Goal: Information Seeking & Learning: Learn about a topic

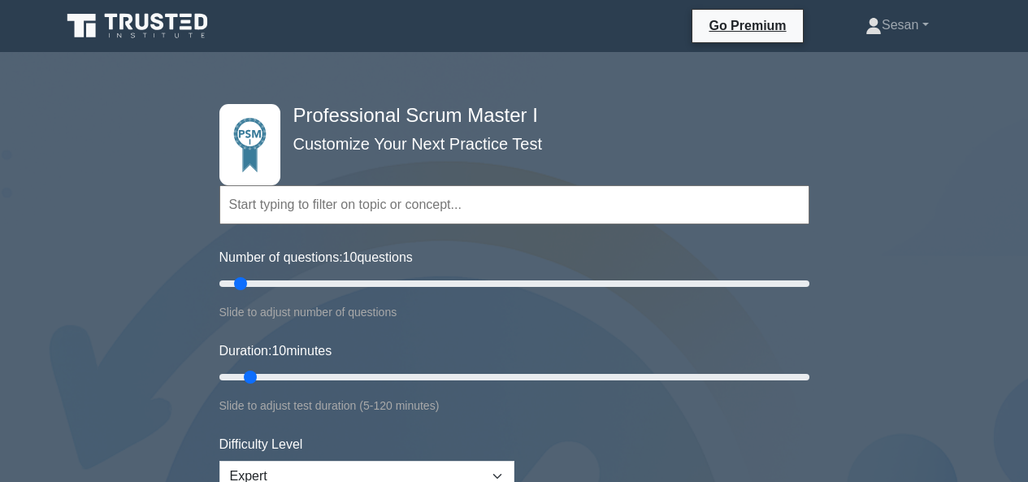
select select "expert"
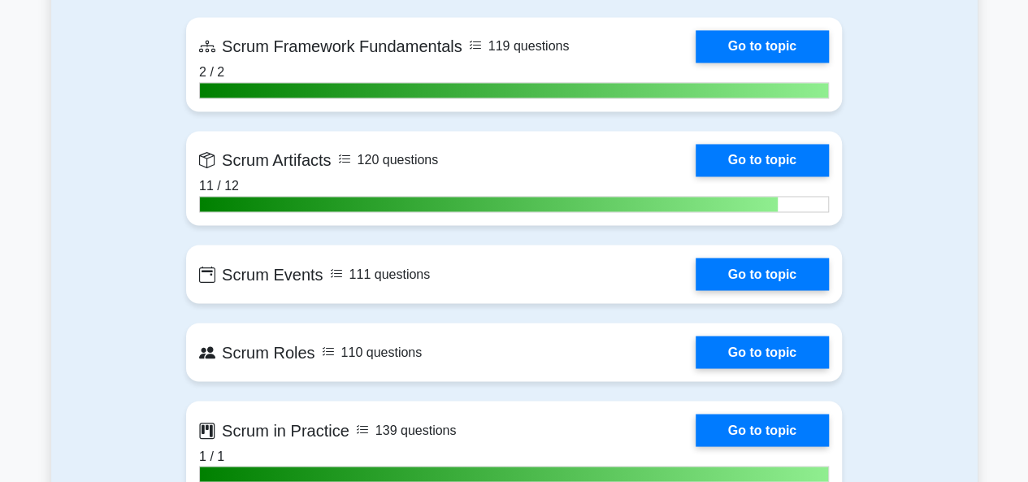
scroll to position [1381, 0]
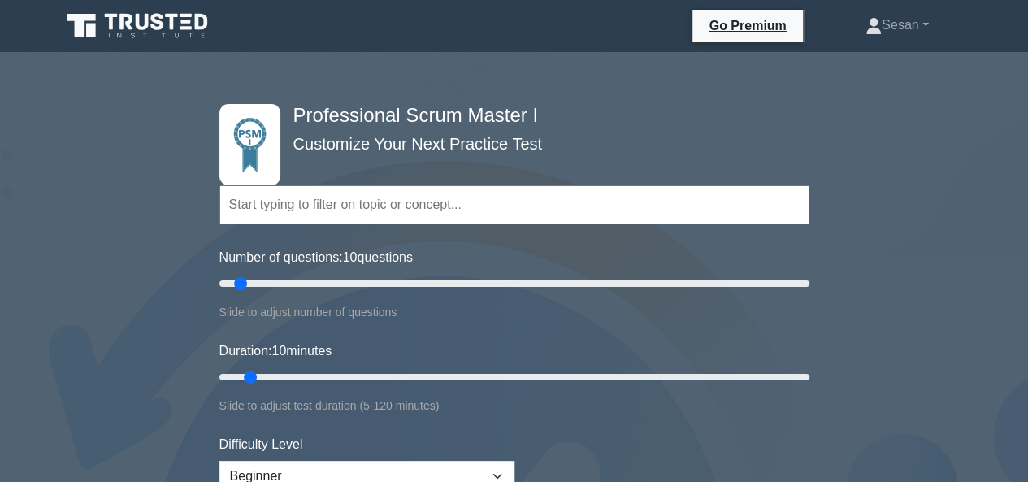
click at [132, 28] on icon at bounding box center [125, 22] width 13 height 16
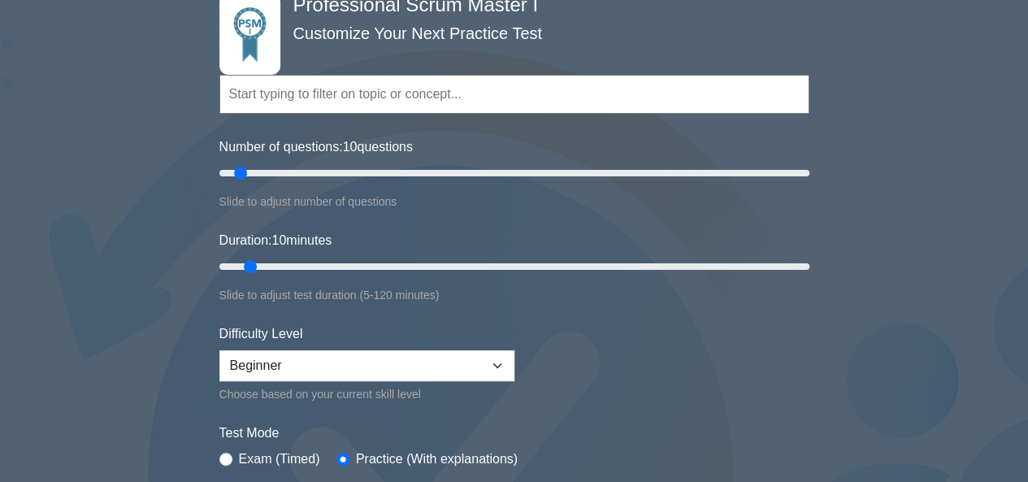
scroll to position [118, 0]
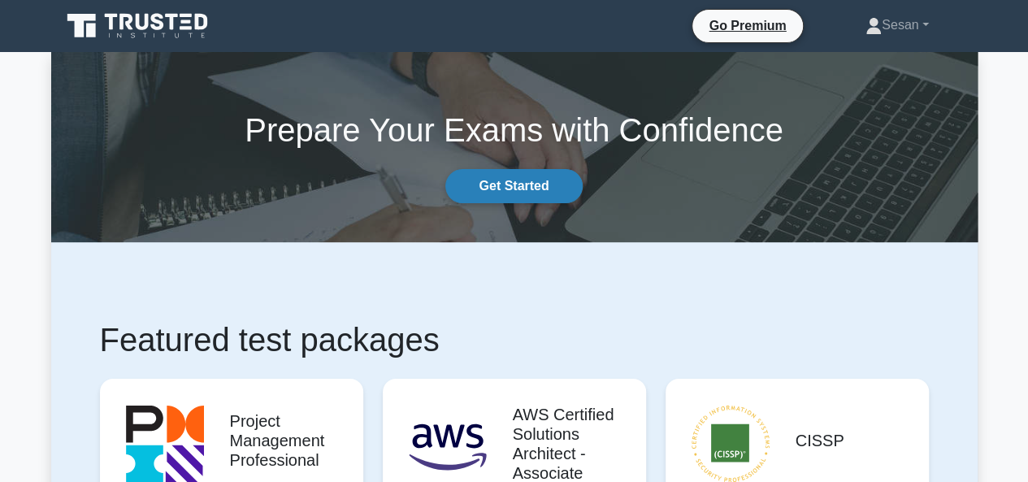
click at [453, 191] on link "Get Started" at bounding box center [513, 186] width 136 height 34
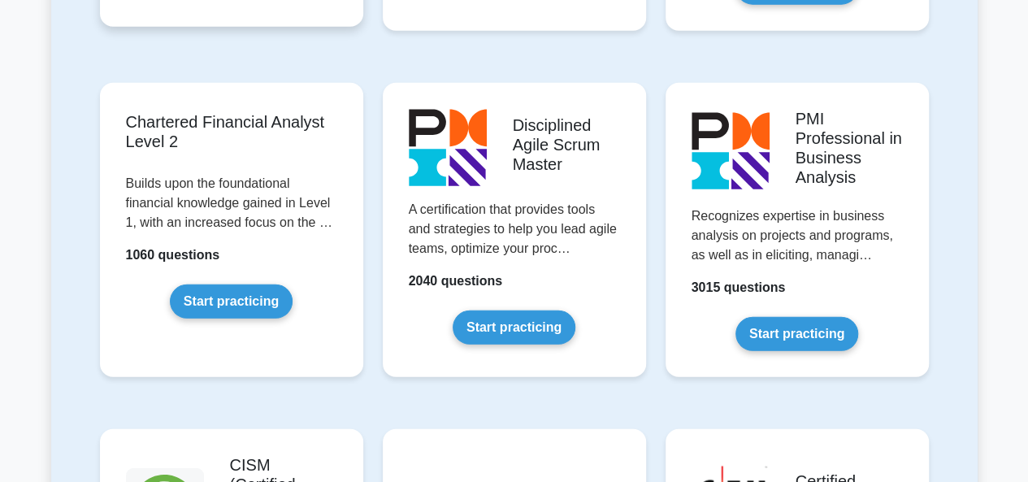
scroll to position [2087, 0]
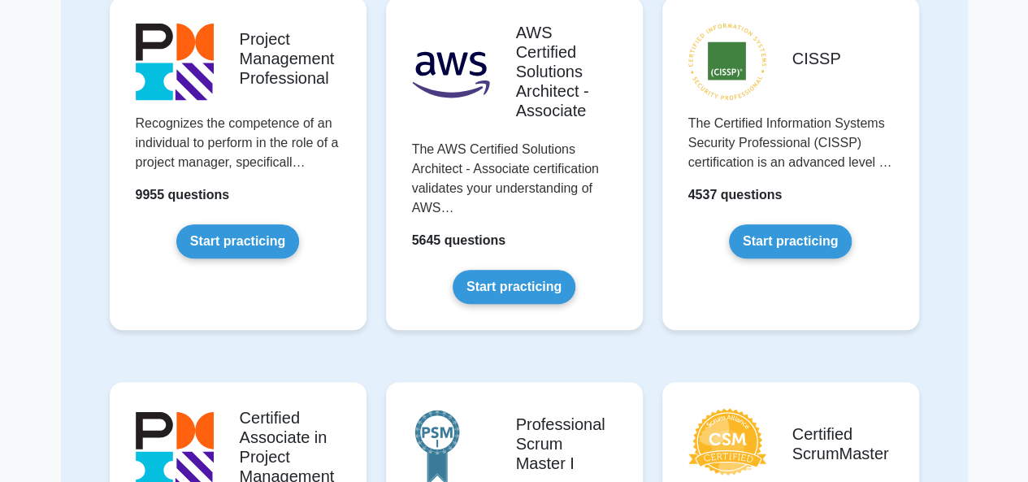
scroll to position [198, 0]
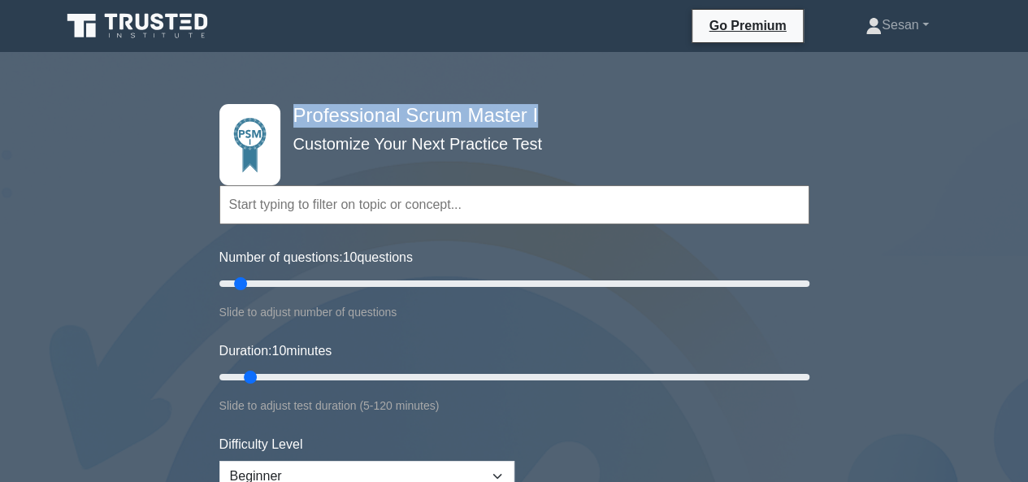
drag, startPoint x: 290, startPoint y: 112, endPoint x: 544, endPoint y: 111, distance: 253.5
click at [544, 111] on h4 "Professional Scrum Master I" at bounding box center [508, 116] width 443 height 24
copy h4 "Professional Scrum Master I"
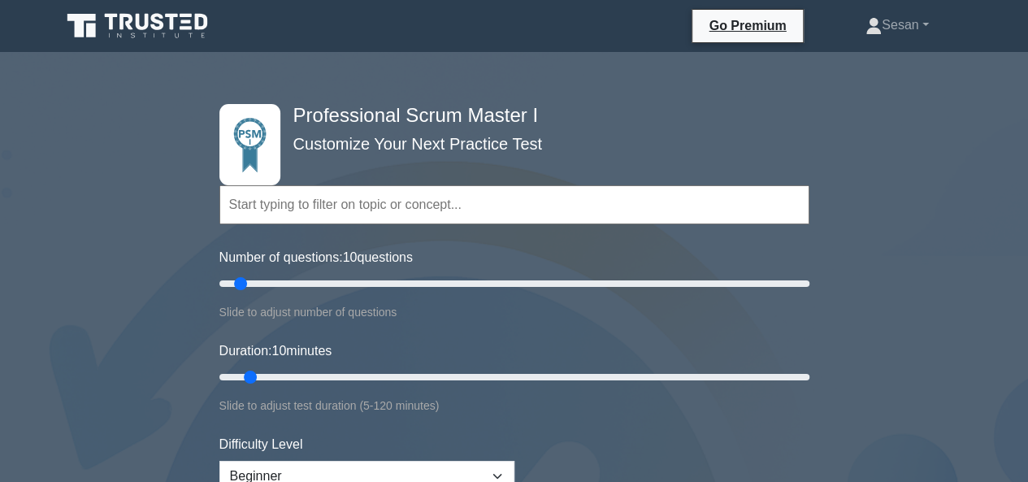
click at [394, 188] on input "text" at bounding box center [514, 204] width 590 height 39
paste input "Professional Scrum Master I"
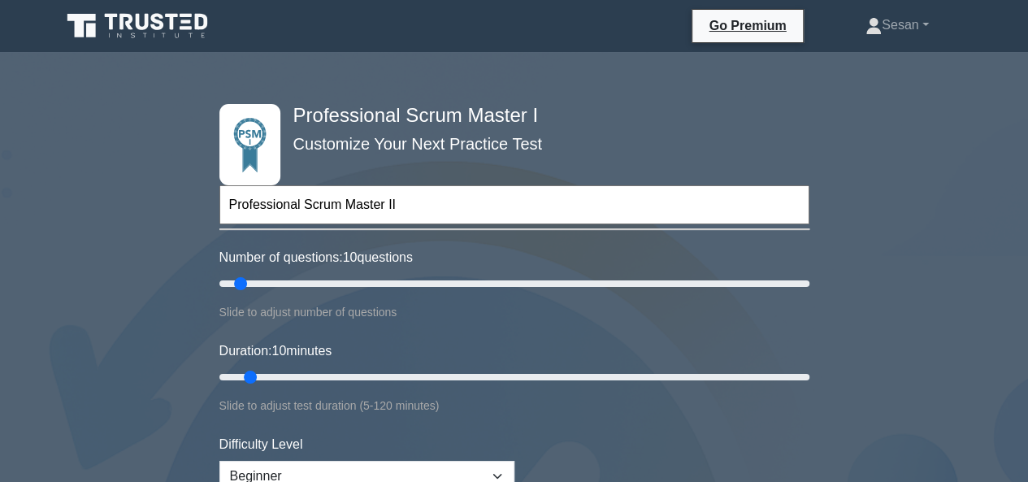
type input "Professional Scrum Master II"
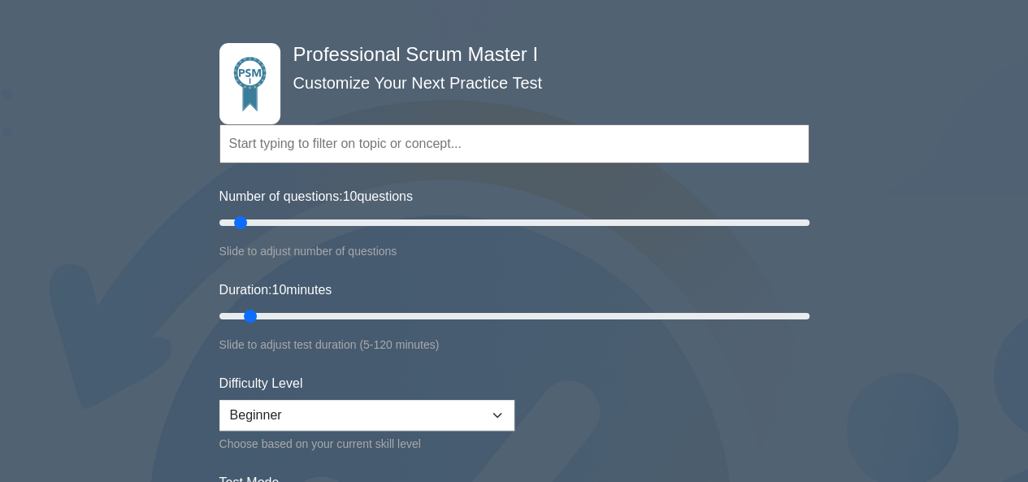
scroll to position [95, 0]
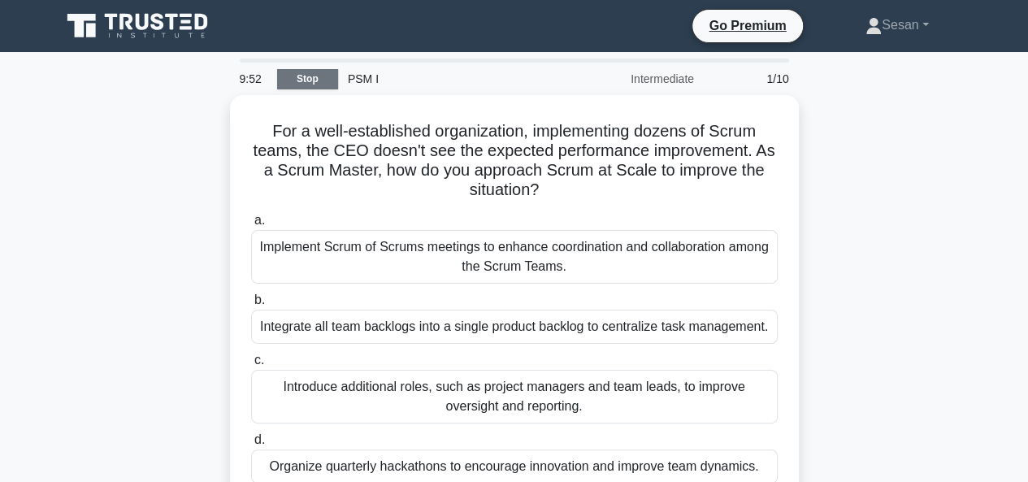
click at [297, 80] on link "Stop" at bounding box center [307, 79] width 61 height 20
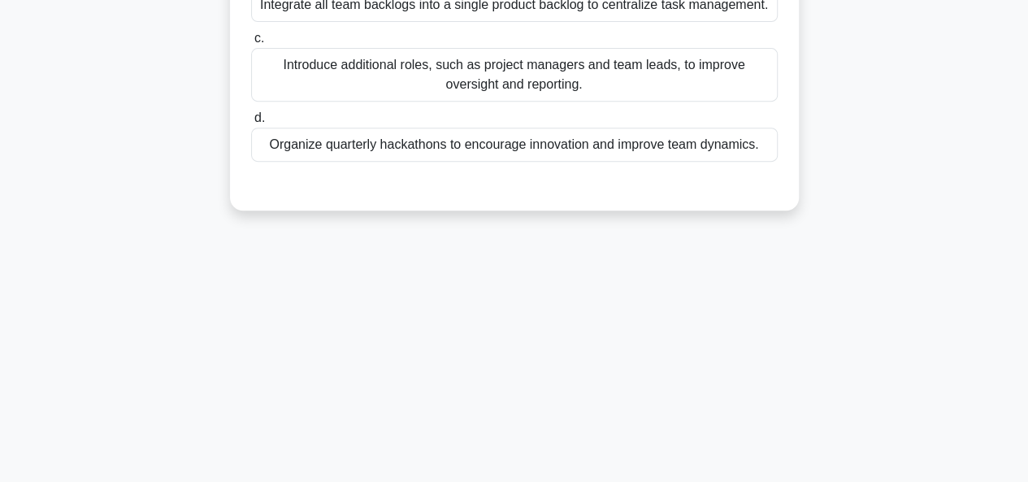
scroll to position [396, 0]
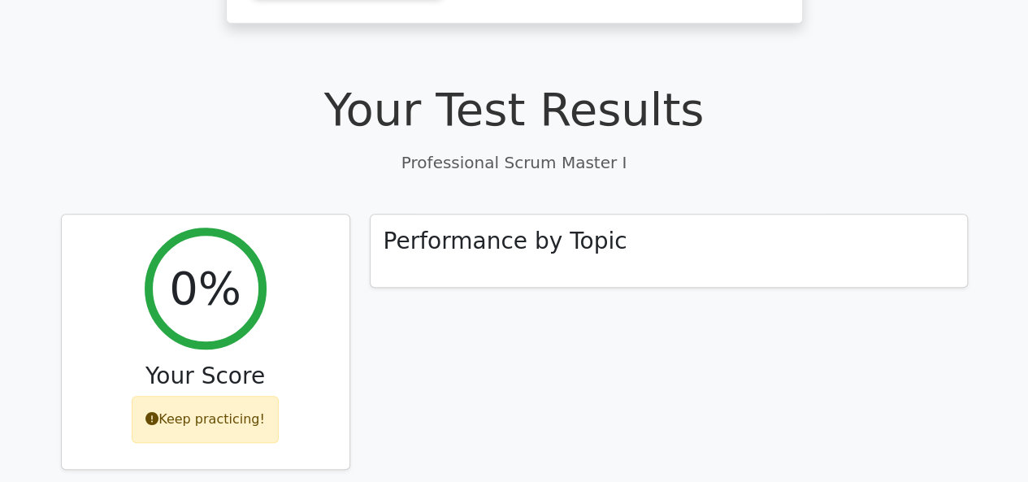
scroll to position [492, 0]
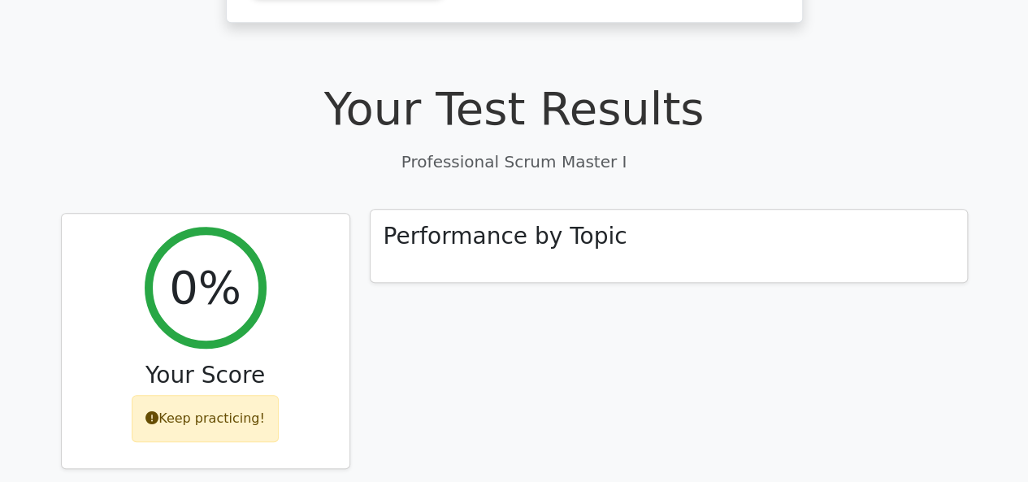
click at [428, 250] on div "Performance by Topic" at bounding box center [668, 246] width 596 height 73
click at [623, 244] on div "Performance by Topic" at bounding box center [668, 246] width 596 height 73
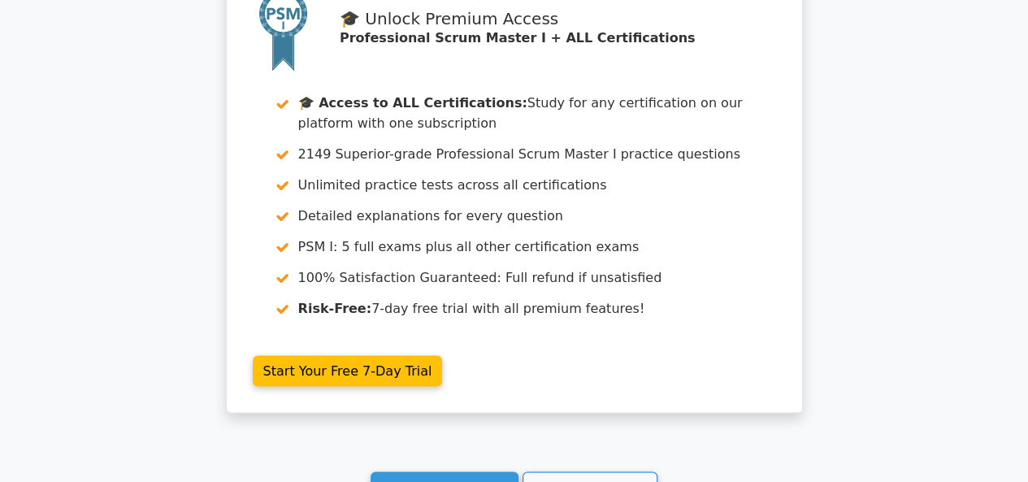
scroll to position [1670, 0]
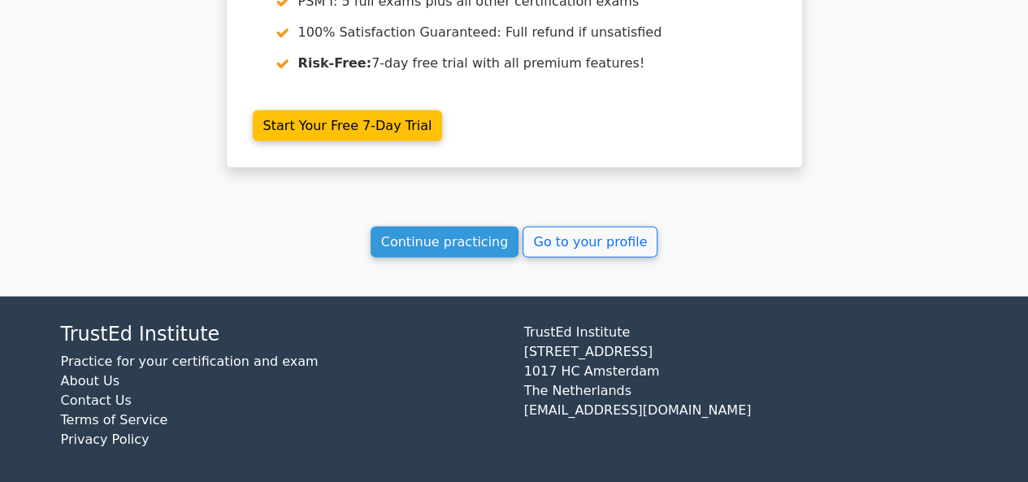
click at [158, 363] on link "Practice for your certification and exam" at bounding box center [190, 360] width 258 height 15
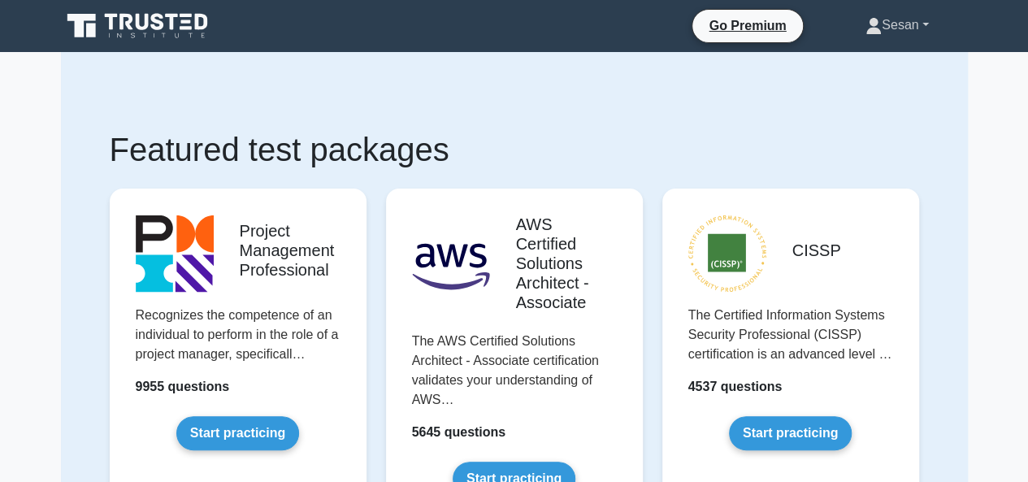
click at [925, 20] on link "Sesan" at bounding box center [896, 25] width 141 height 32
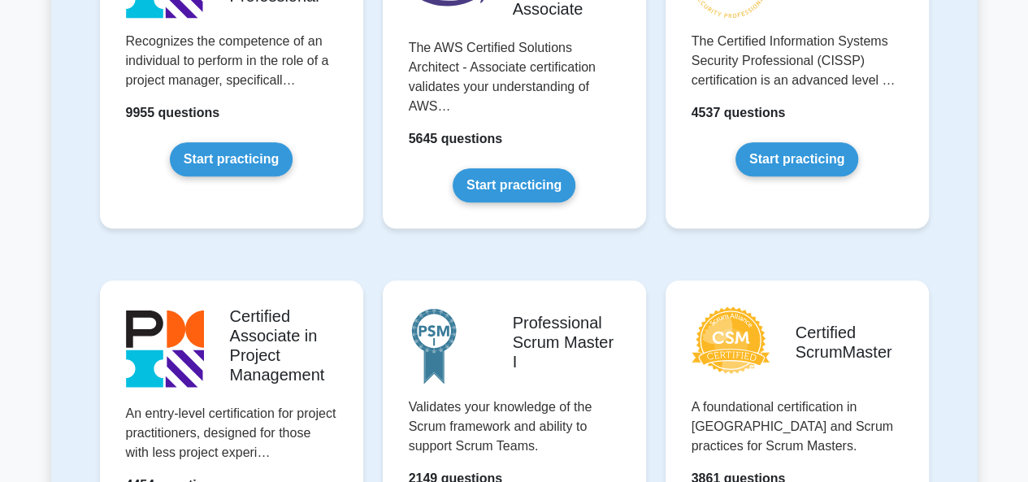
scroll to position [462, 0]
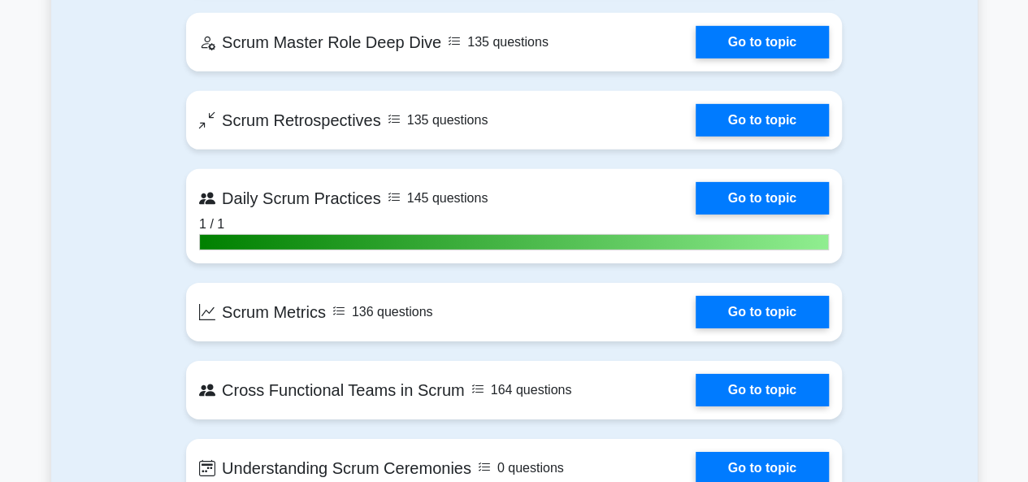
scroll to position [2764, 0]
